Goal: Task Accomplishment & Management: Complete application form

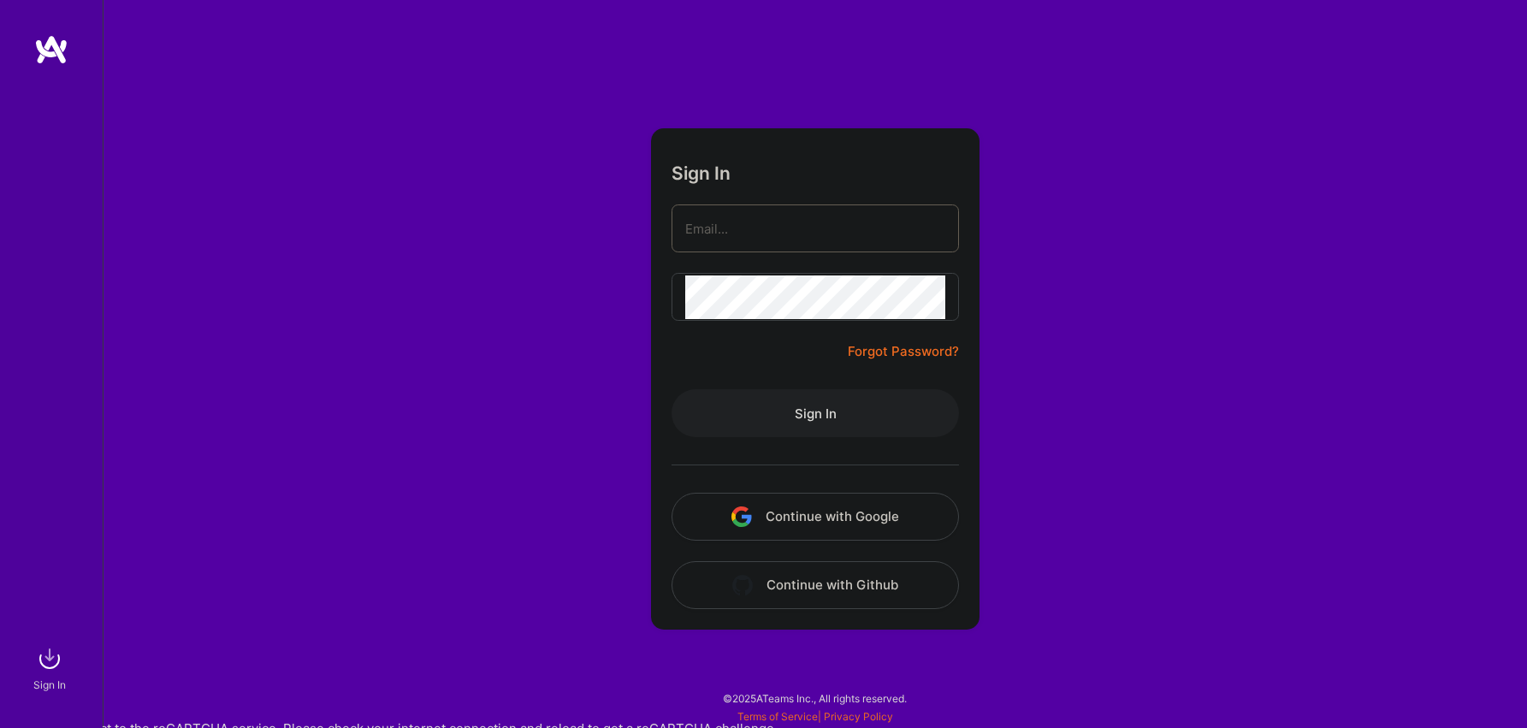
type input "[EMAIL_ADDRESS][PERSON_NAME][DOMAIN_NAME]"
click at [823, 409] on button "Sign In" at bounding box center [814, 413] width 287 height 48
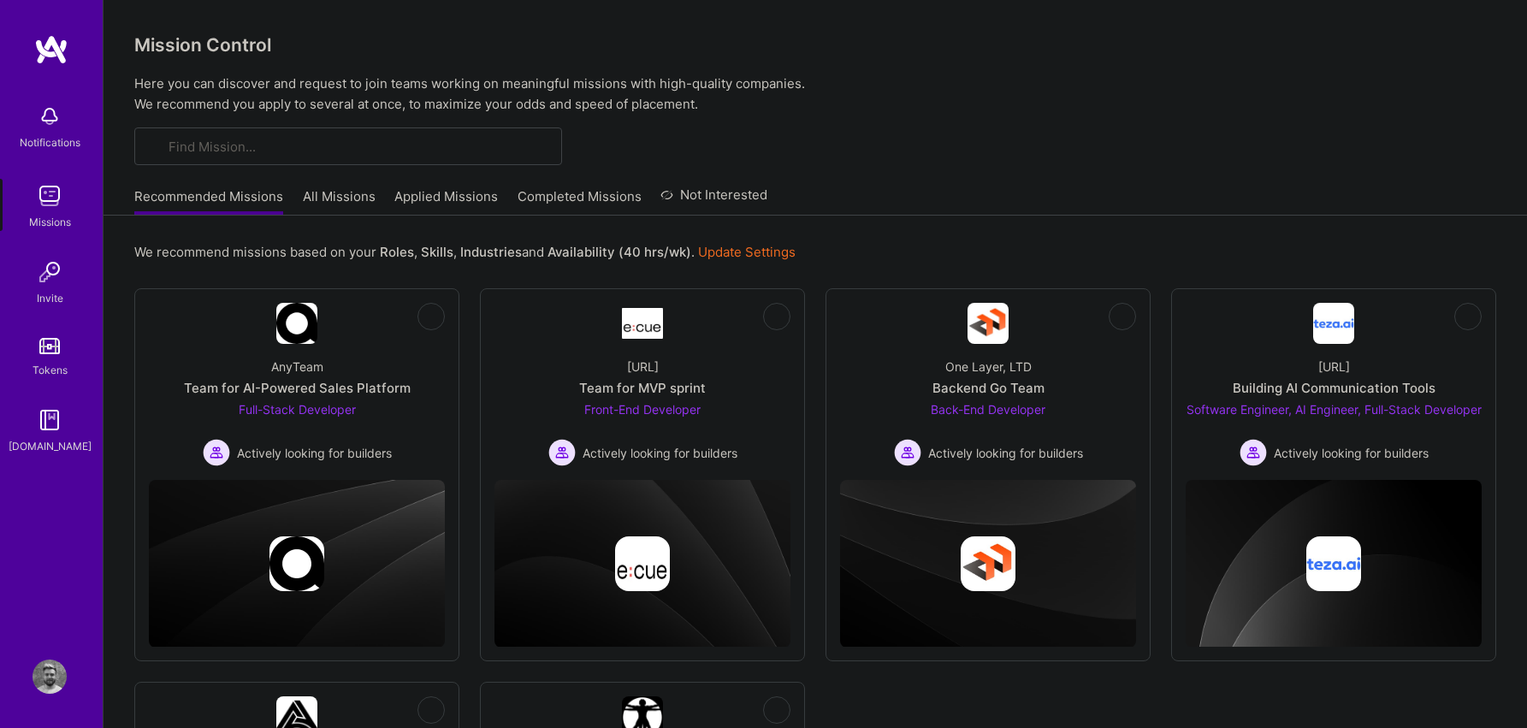
click at [251, 197] on link "Recommended Missions" at bounding box center [208, 201] width 149 height 28
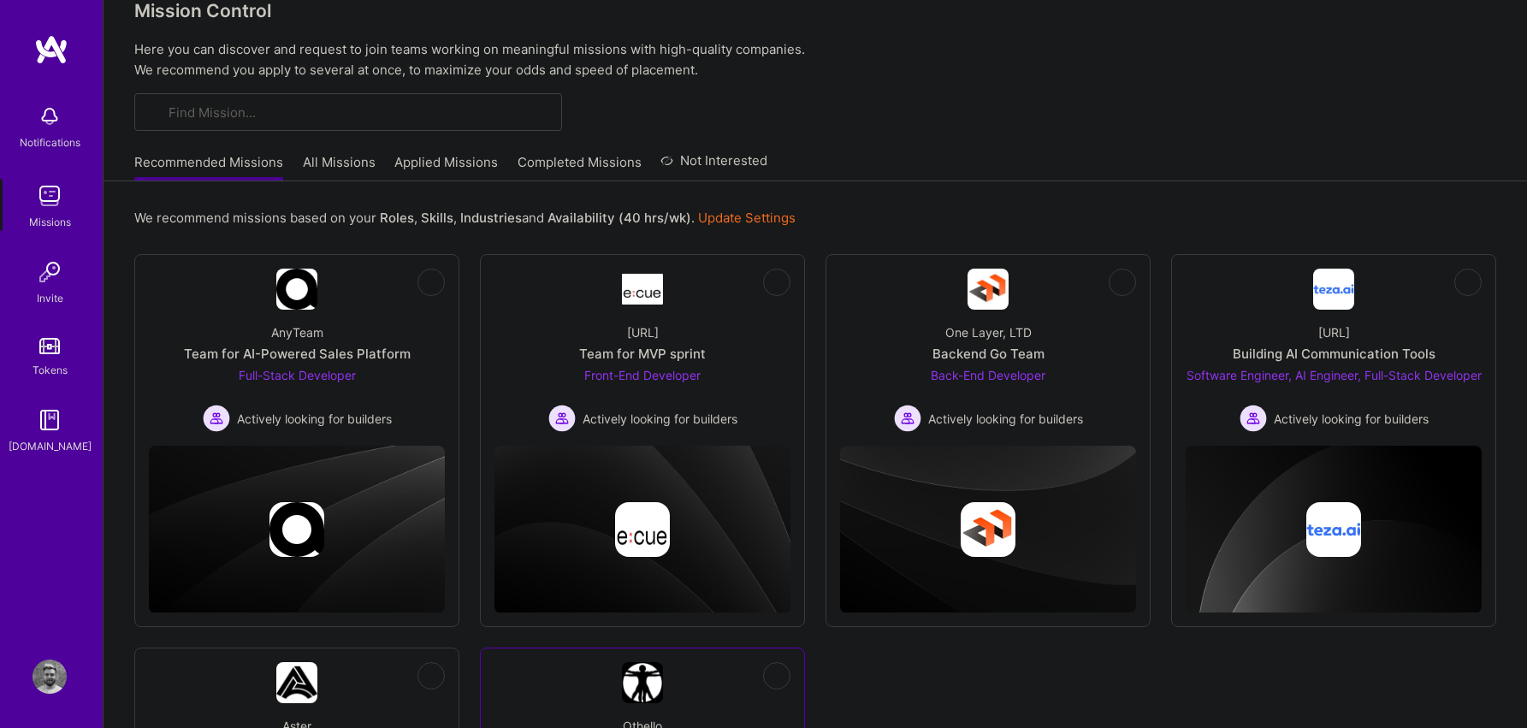
scroll to position [12, 0]
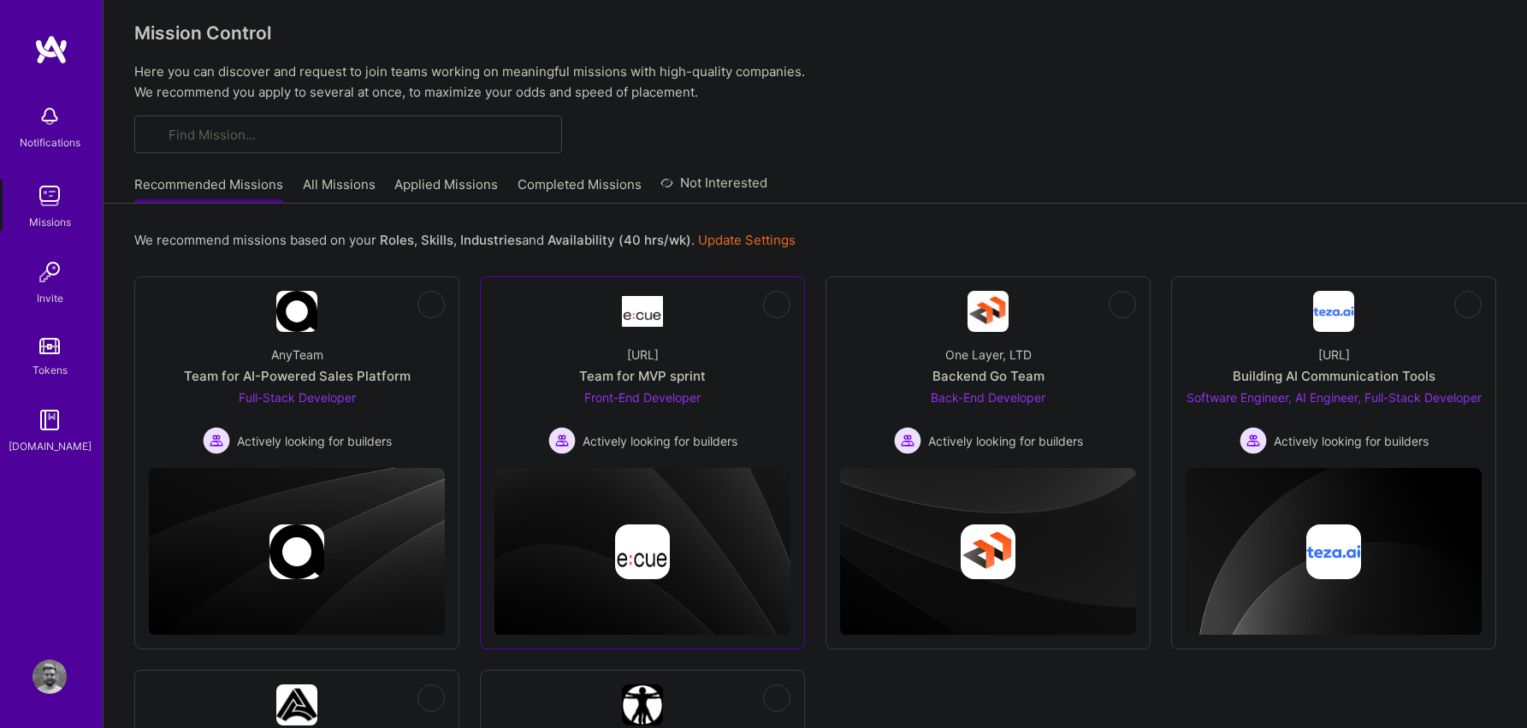
click at [593, 427] on div "Actively looking for builders" at bounding box center [642, 440] width 189 height 27
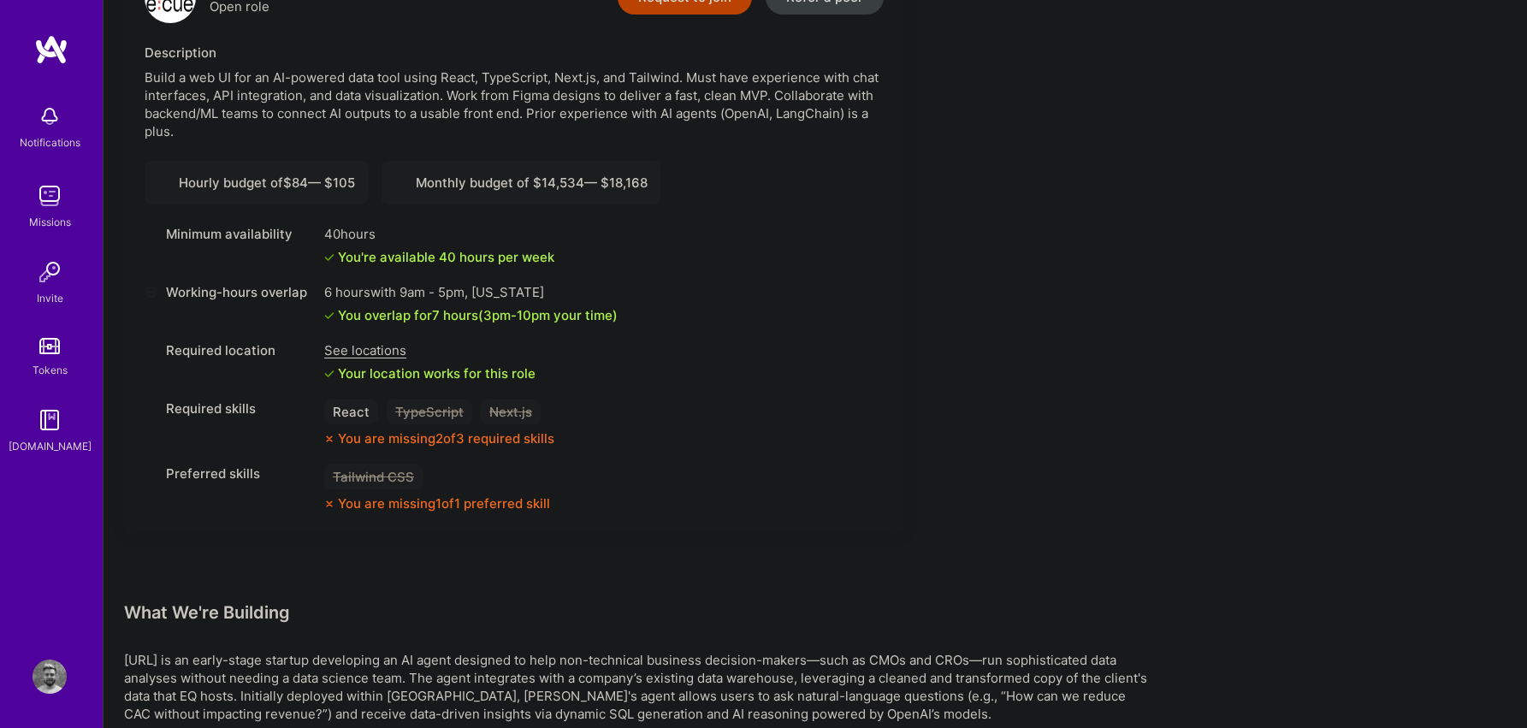
scroll to position [570, 0]
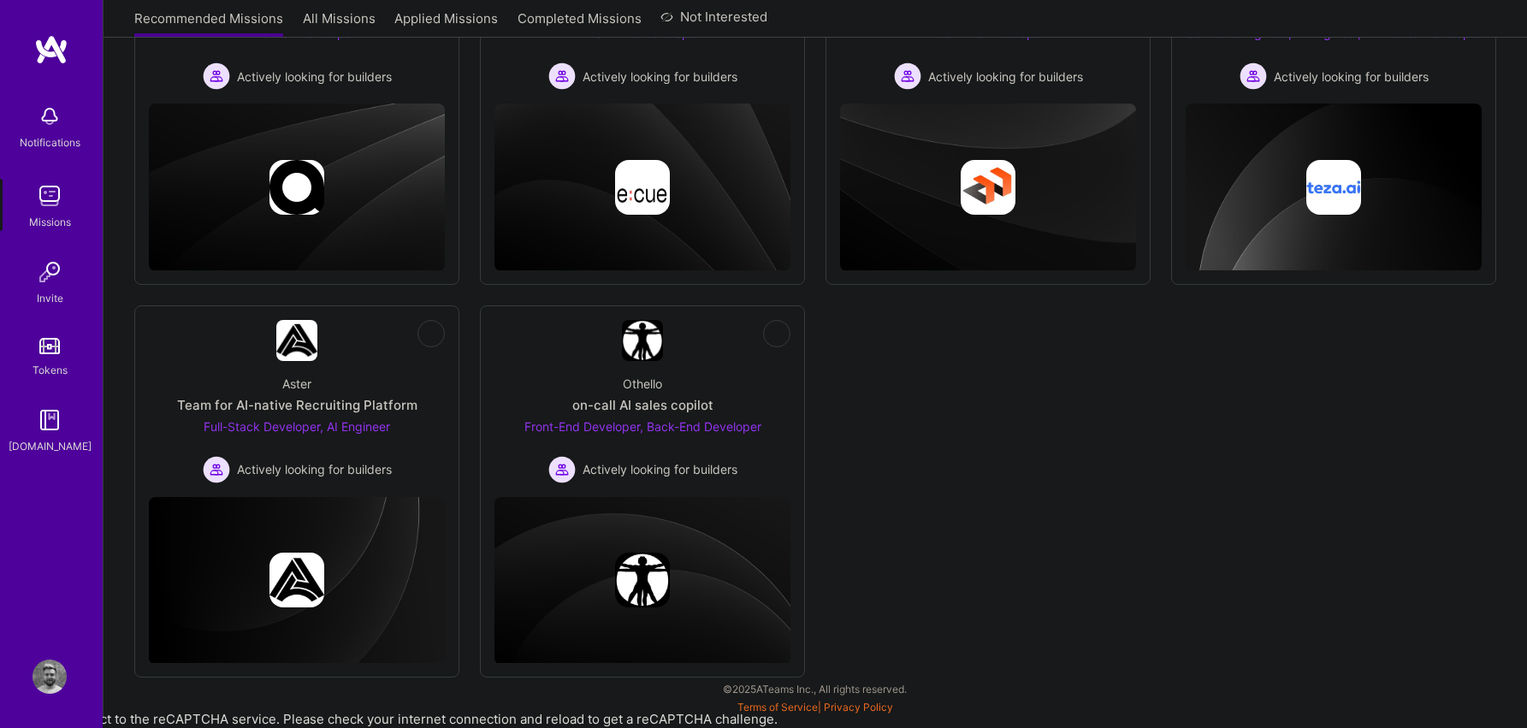
scroll to position [12, 0]
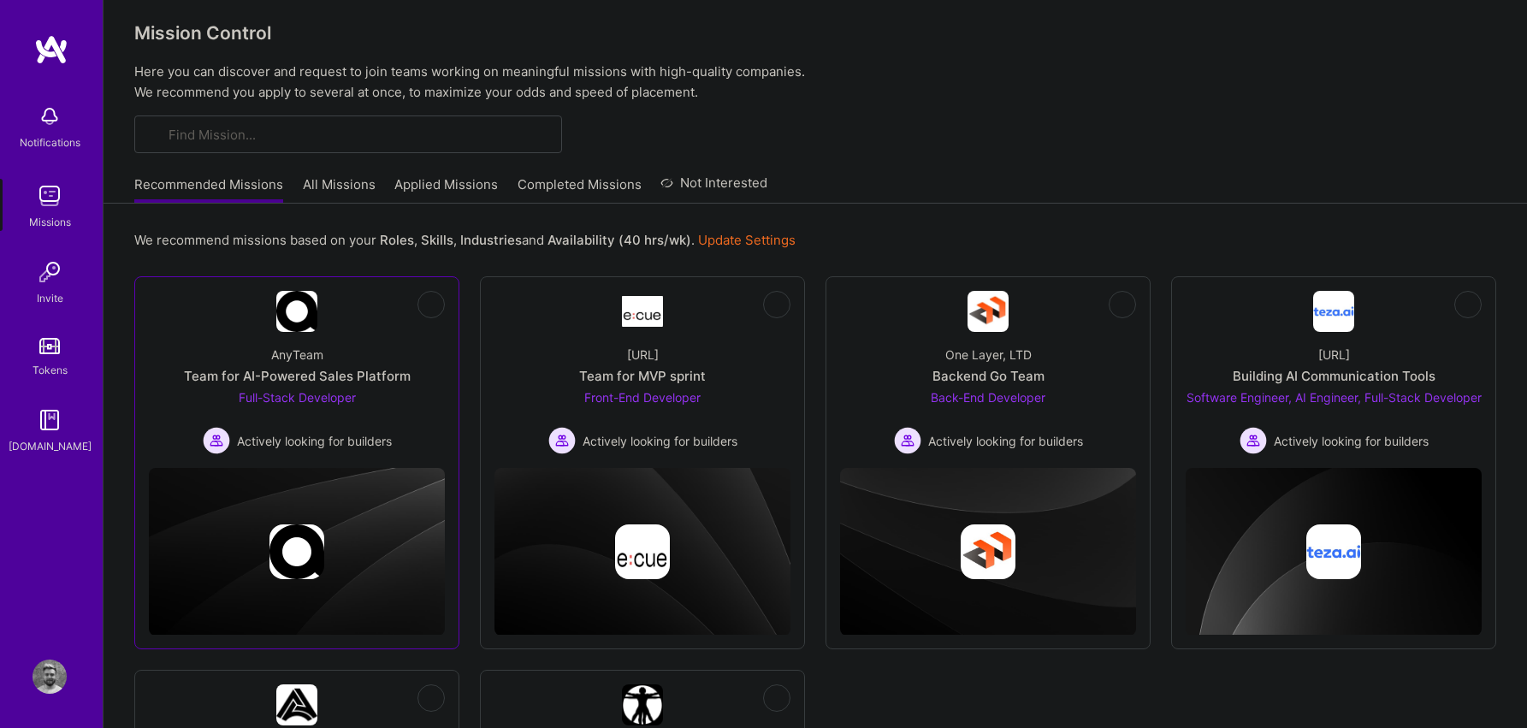
click at [418, 397] on div "AnyTeam Team for AI-Powered Sales Platform Full-Stack Developer Actively lookin…" at bounding box center [297, 393] width 296 height 122
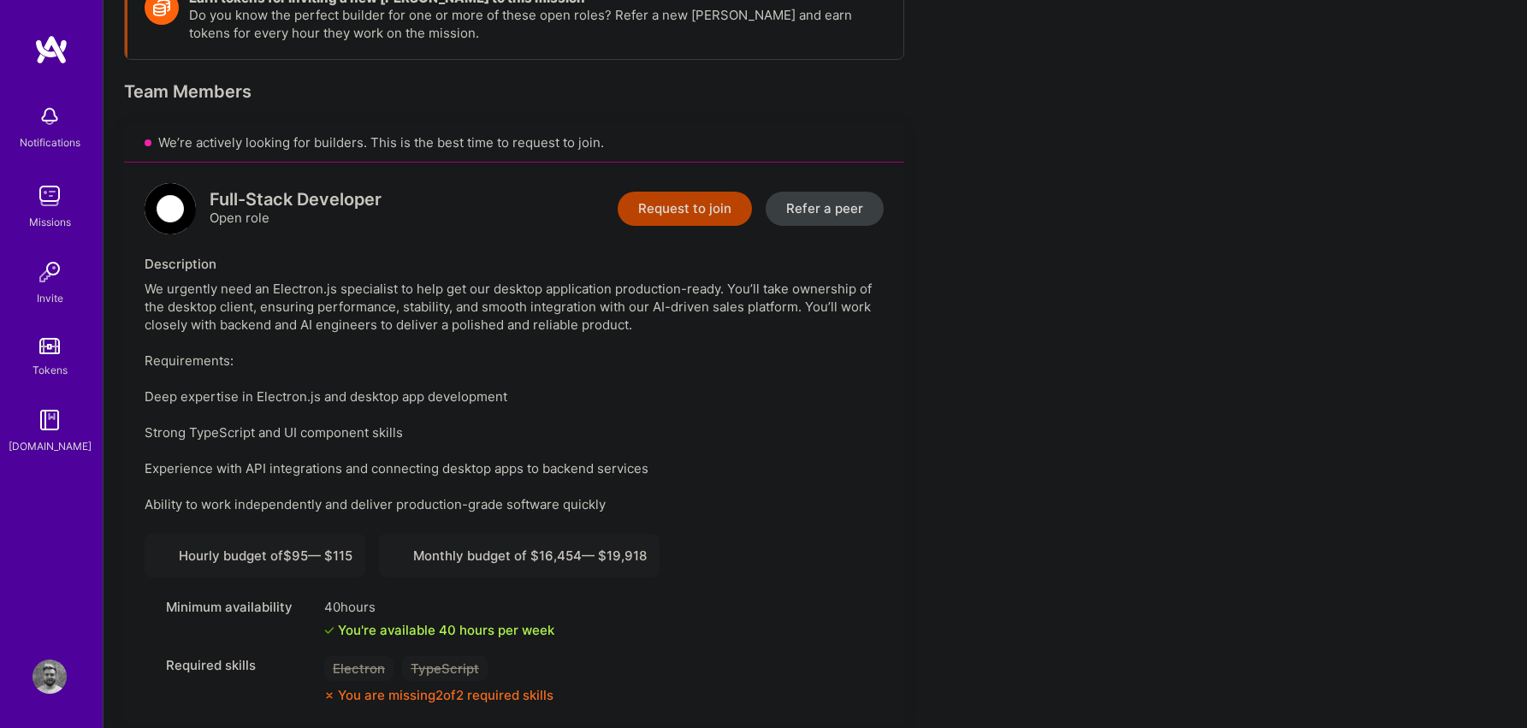
scroll to position [418, 0]
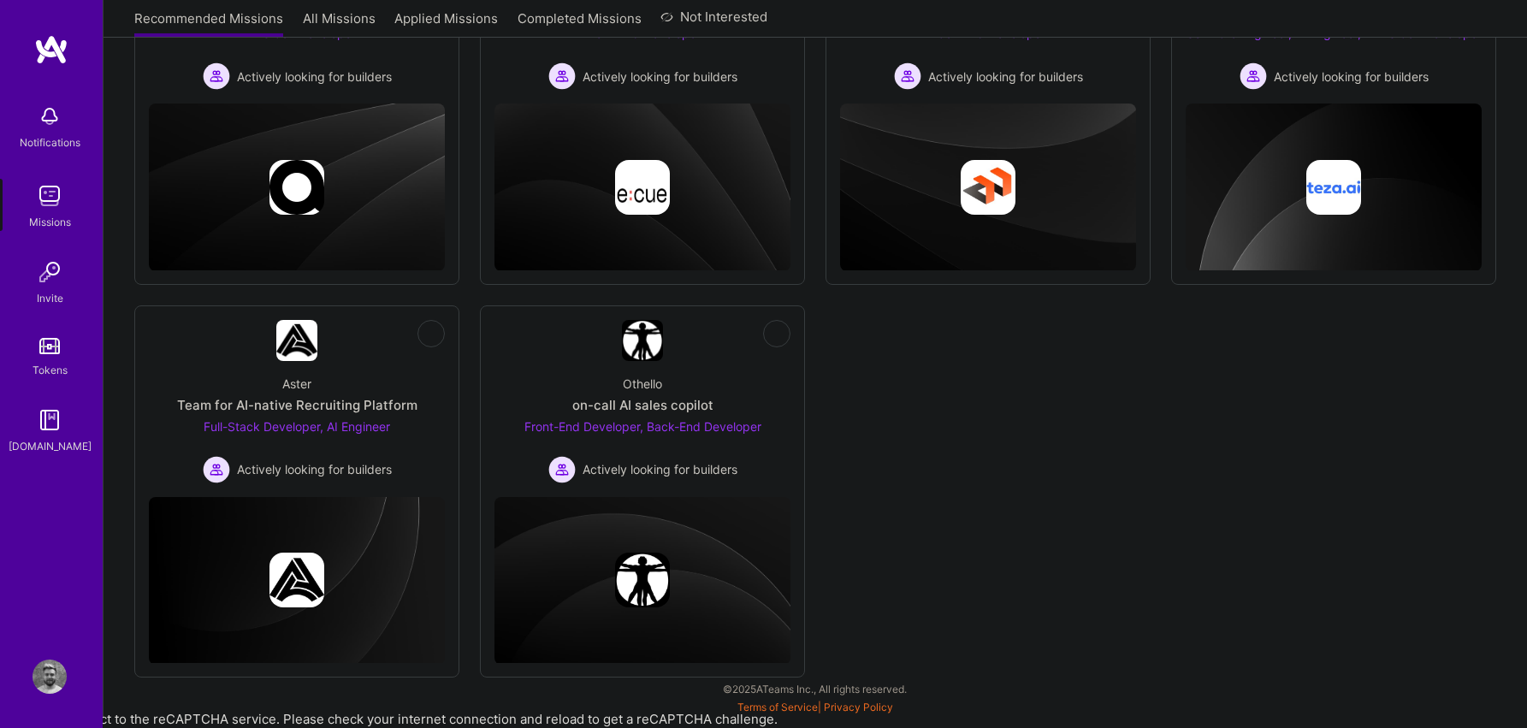
scroll to position [12, 0]
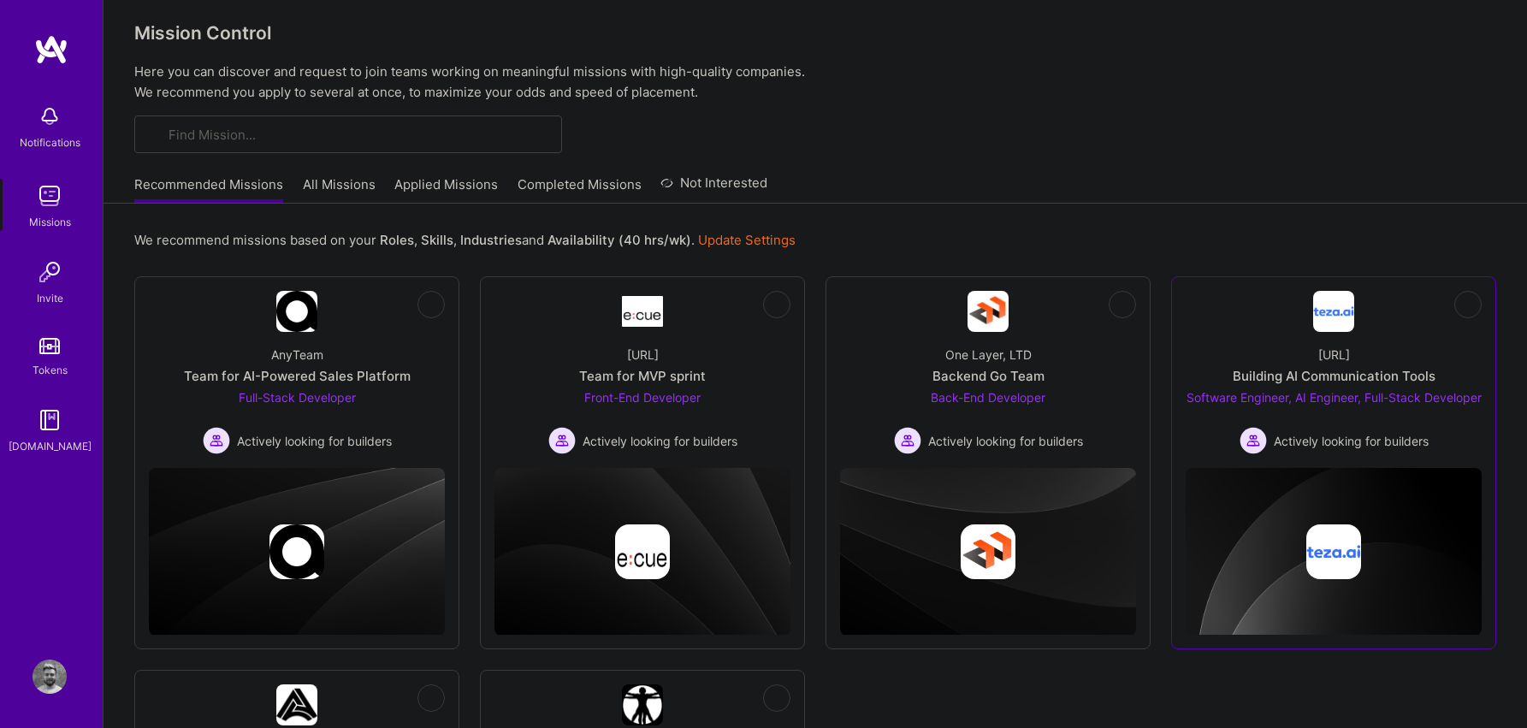
click at [1212, 415] on div "Software Engineer, AI Engineer, Full-Stack Developer Actively looking for build…" at bounding box center [1333, 421] width 295 height 66
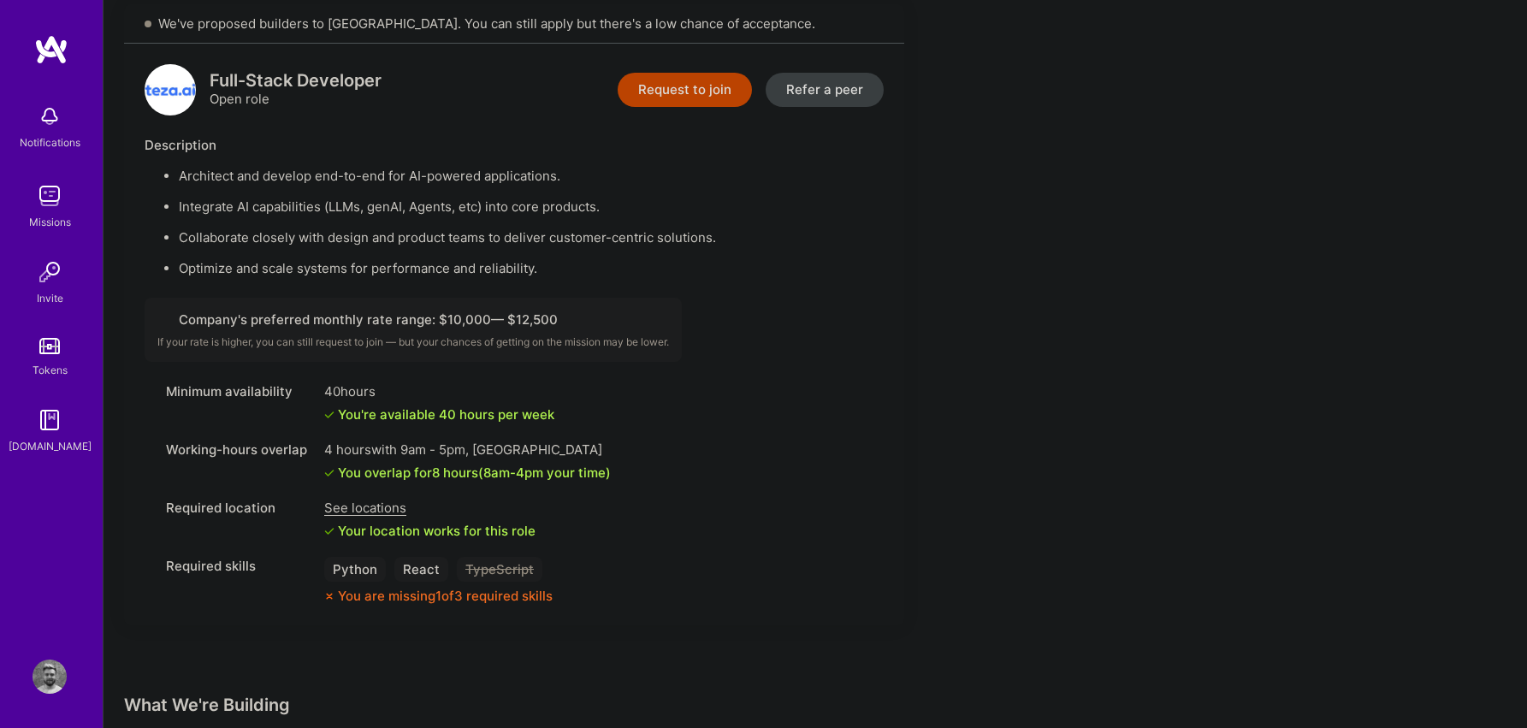
scroll to position [1737, 0]
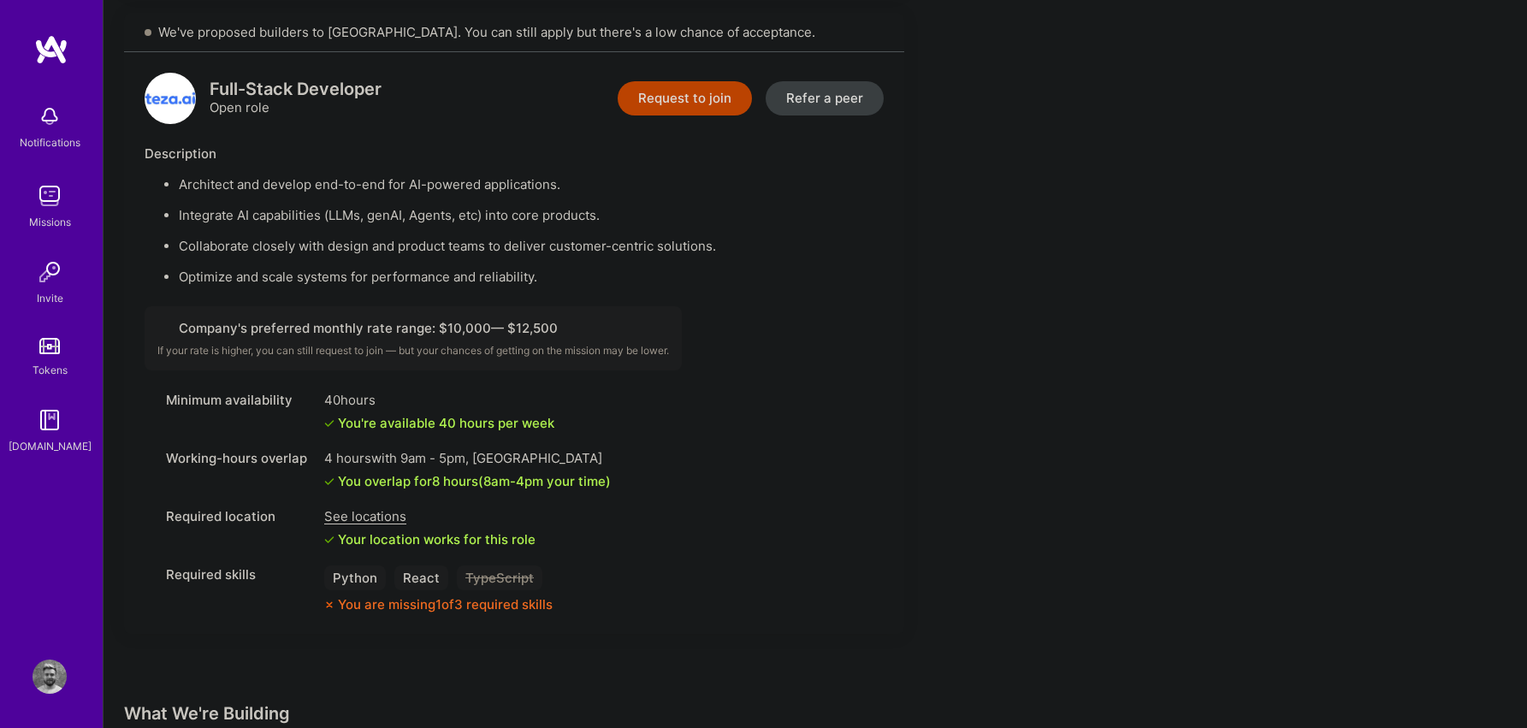
click at [705, 95] on button "Request to join" at bounding box center [684, 98] width 134 height 34
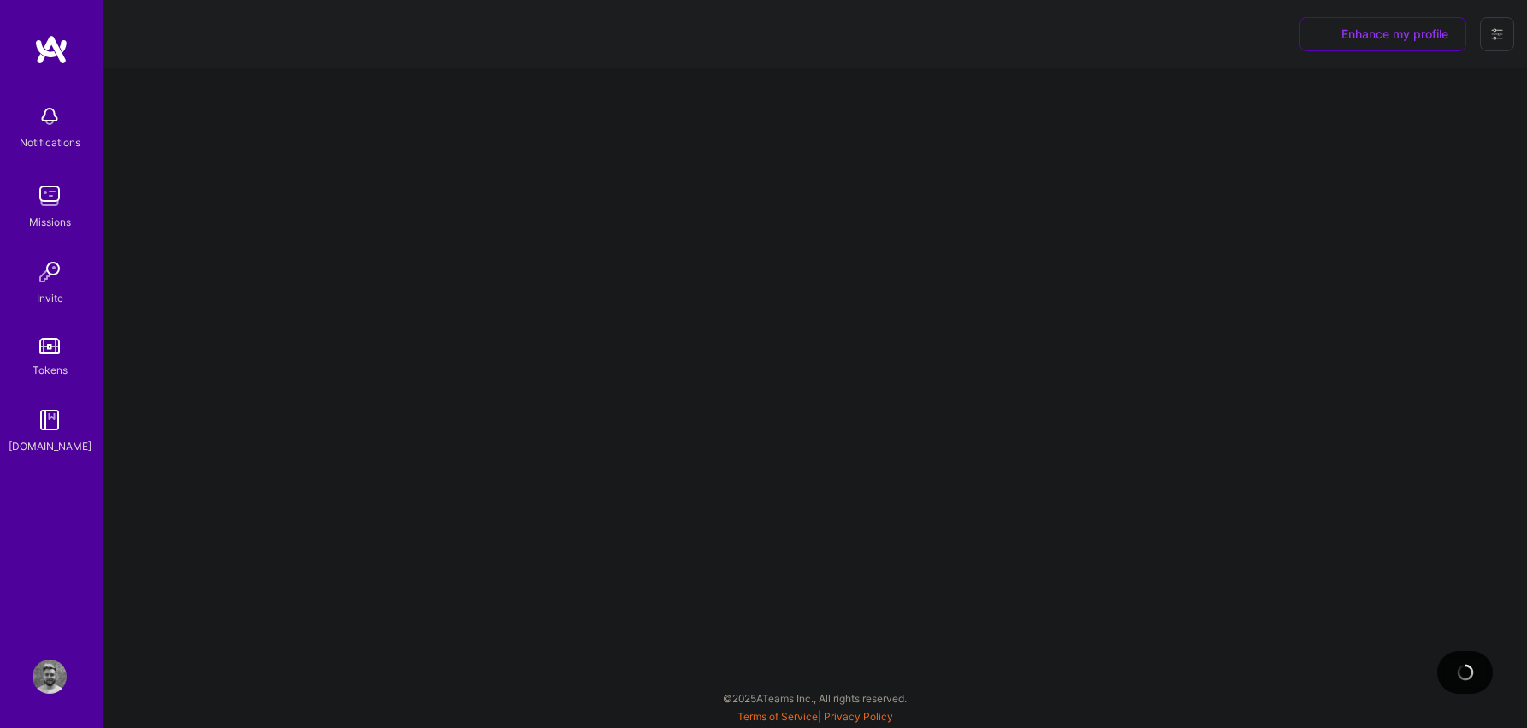
select select "BA"
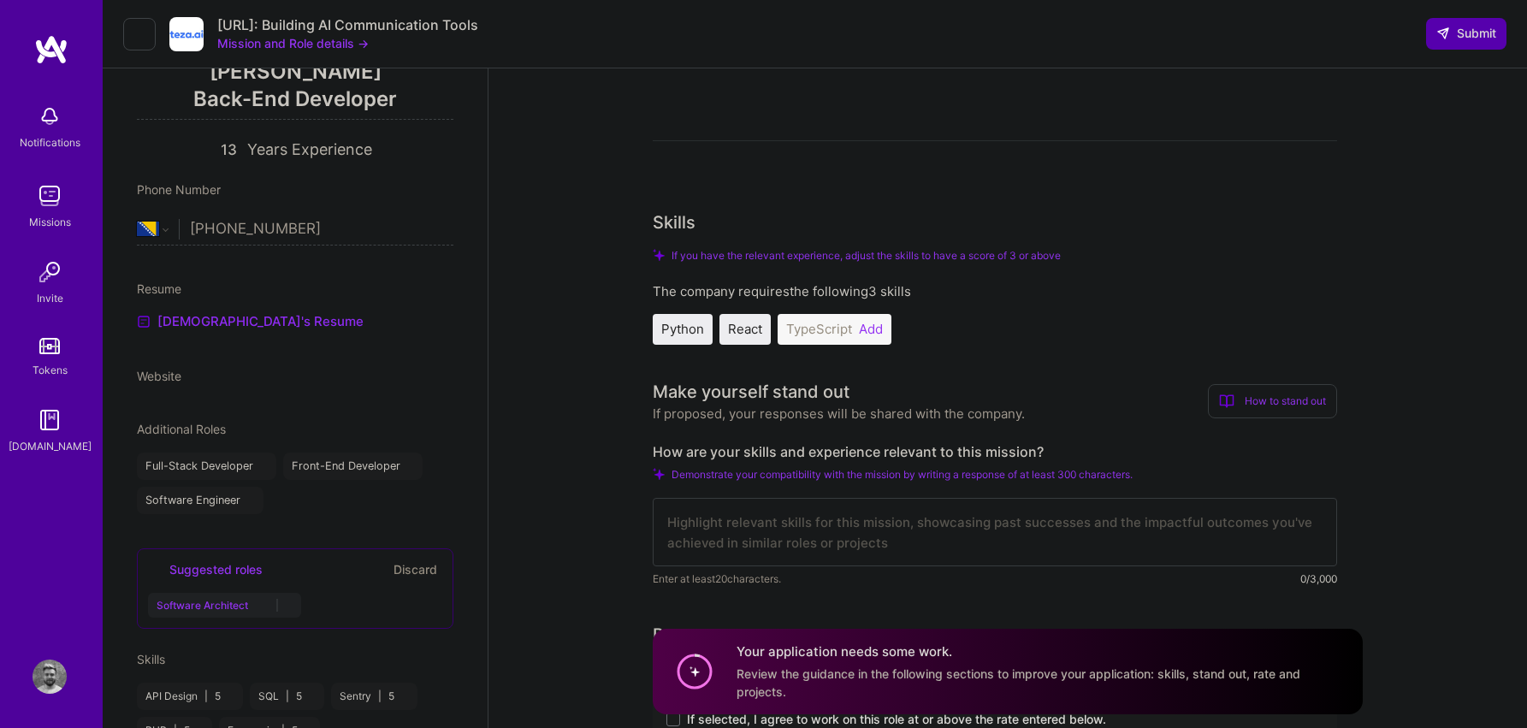
scroll to position [400, 0]
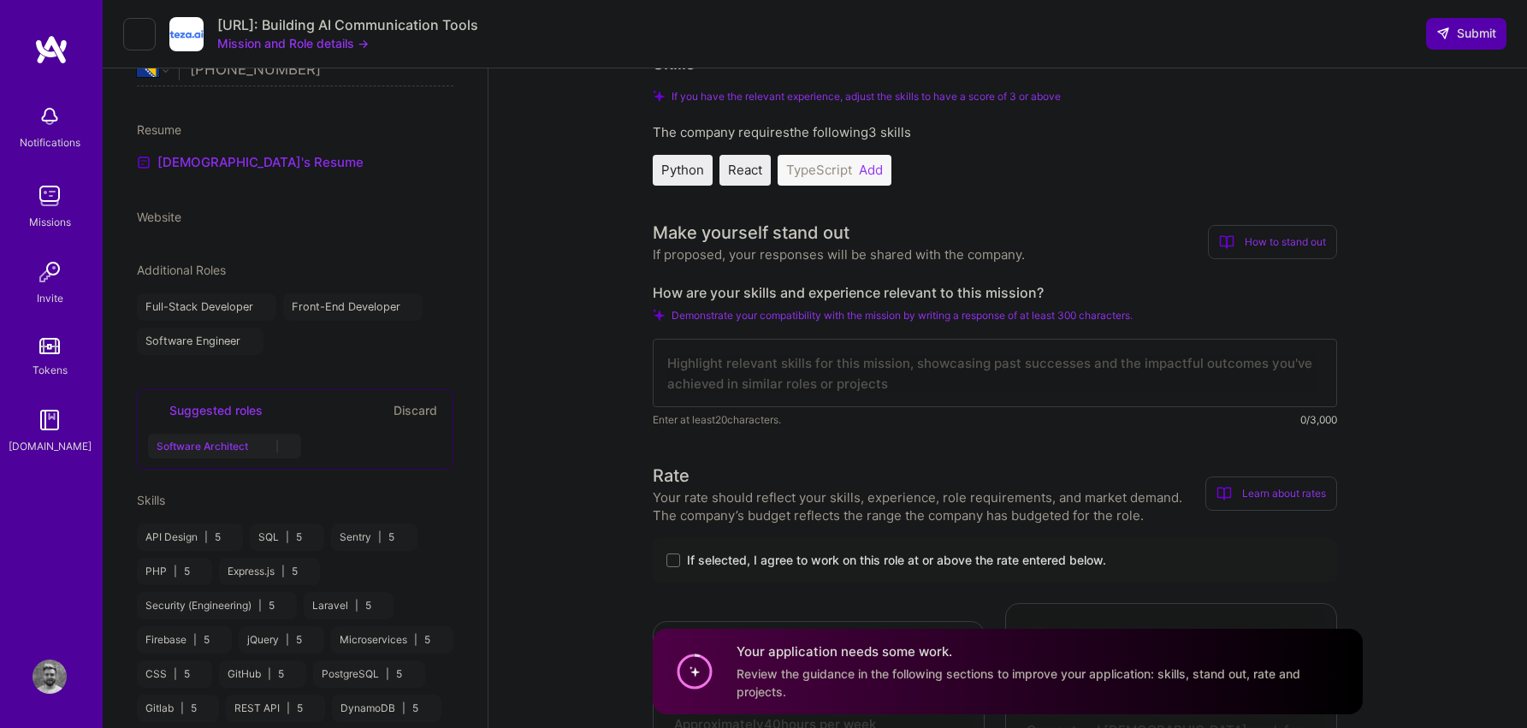
click at [879, 169] on button "Add" at bounding box center [871, 170] width 24 height 14
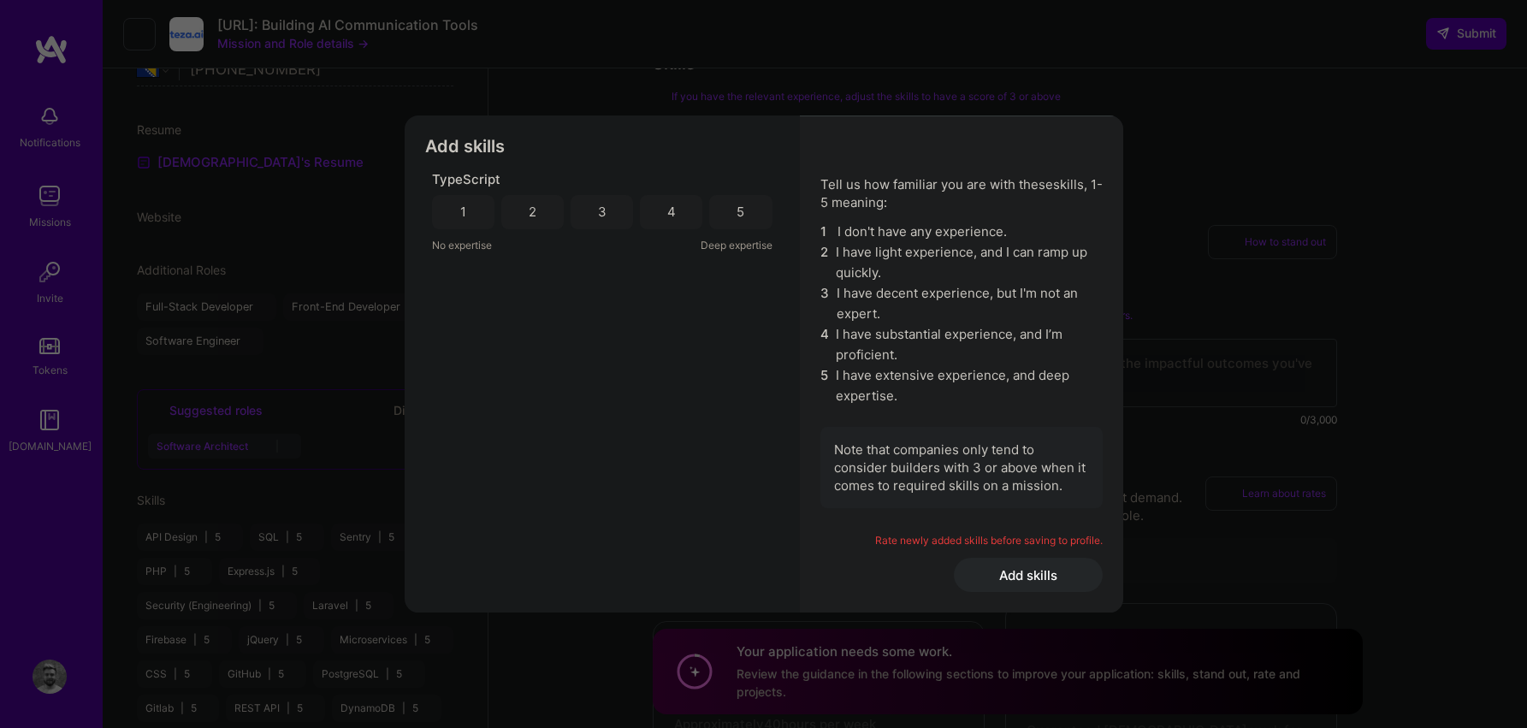
click at [725, 212] on div "5" at bounding box center [740, 212] width 62 height 34
click at [1006, 574] on button "Add skills" at bounding box center [1028, 575] width 149 height 34
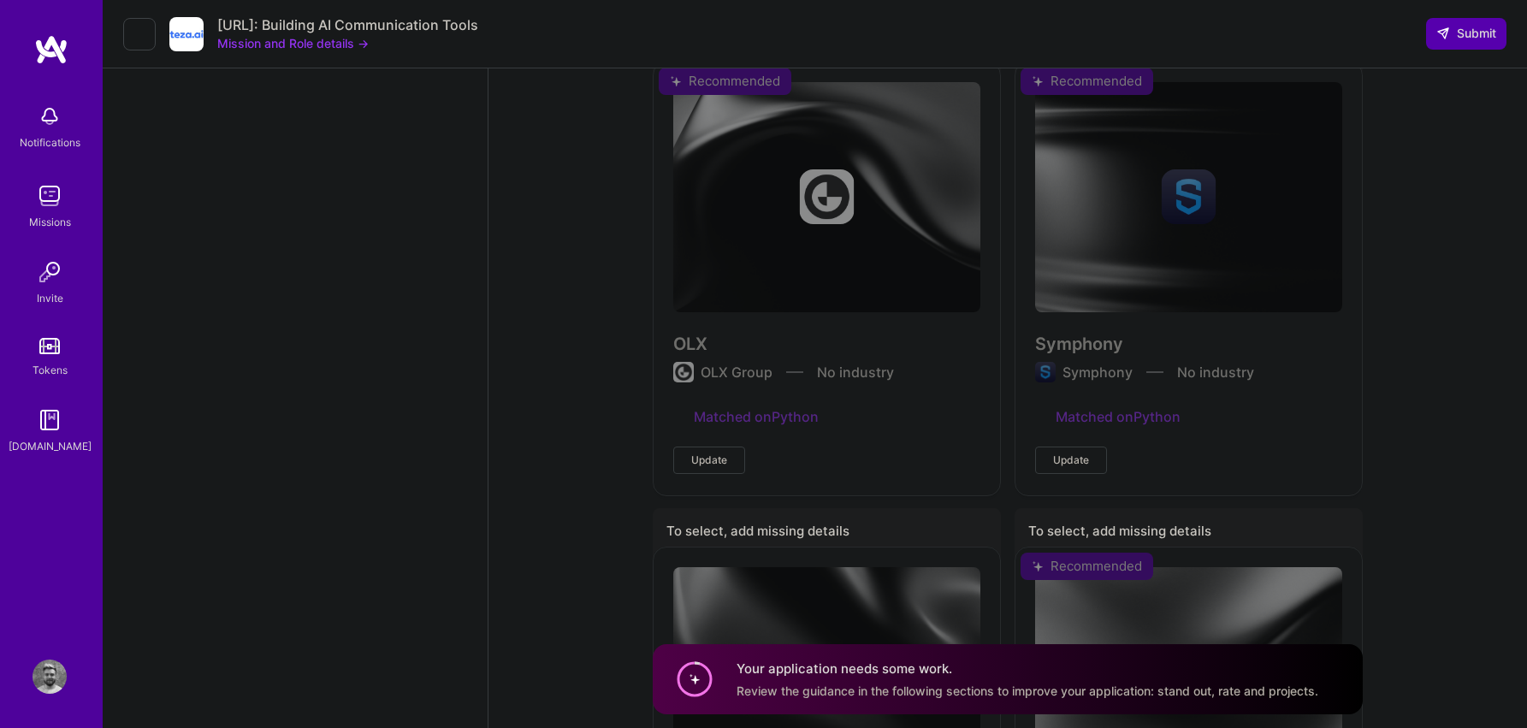
scroll to position [2745, 0]
